Goal: Obtain resource: Obtain resource

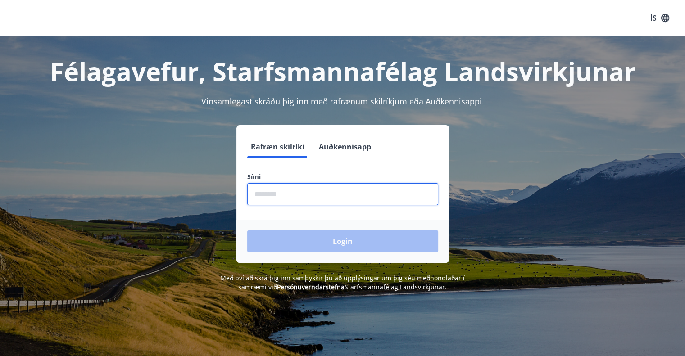
click at [346, 198] on input "phone" at bounding box center [342, 194] width 191 height 22
type input "********"
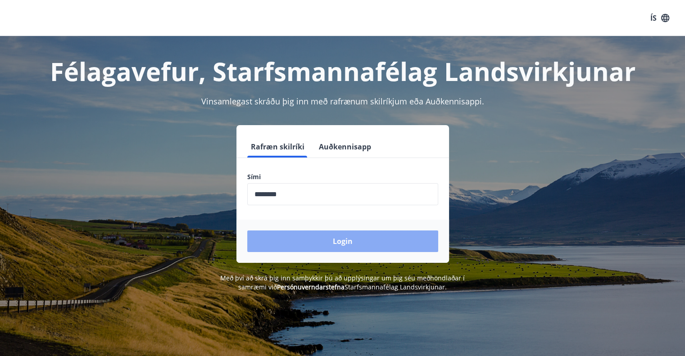
click at [333, 242] on button "Login" at bounding box center [342, 242] width 191 height 22
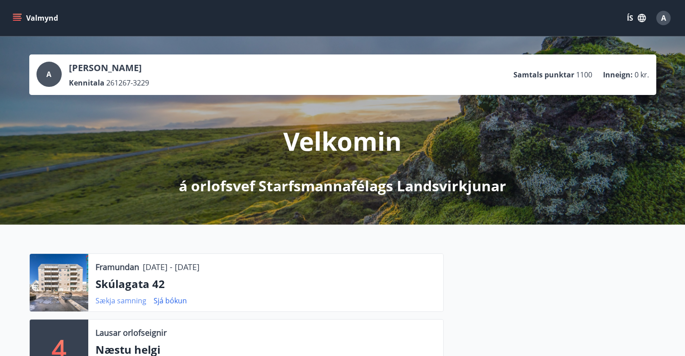
click at [119, 302] on link "Sækja samning" at bounding box center [120, 301] width 51 height 10
